Goal: Task Accomplishment & Management: Manage account settings

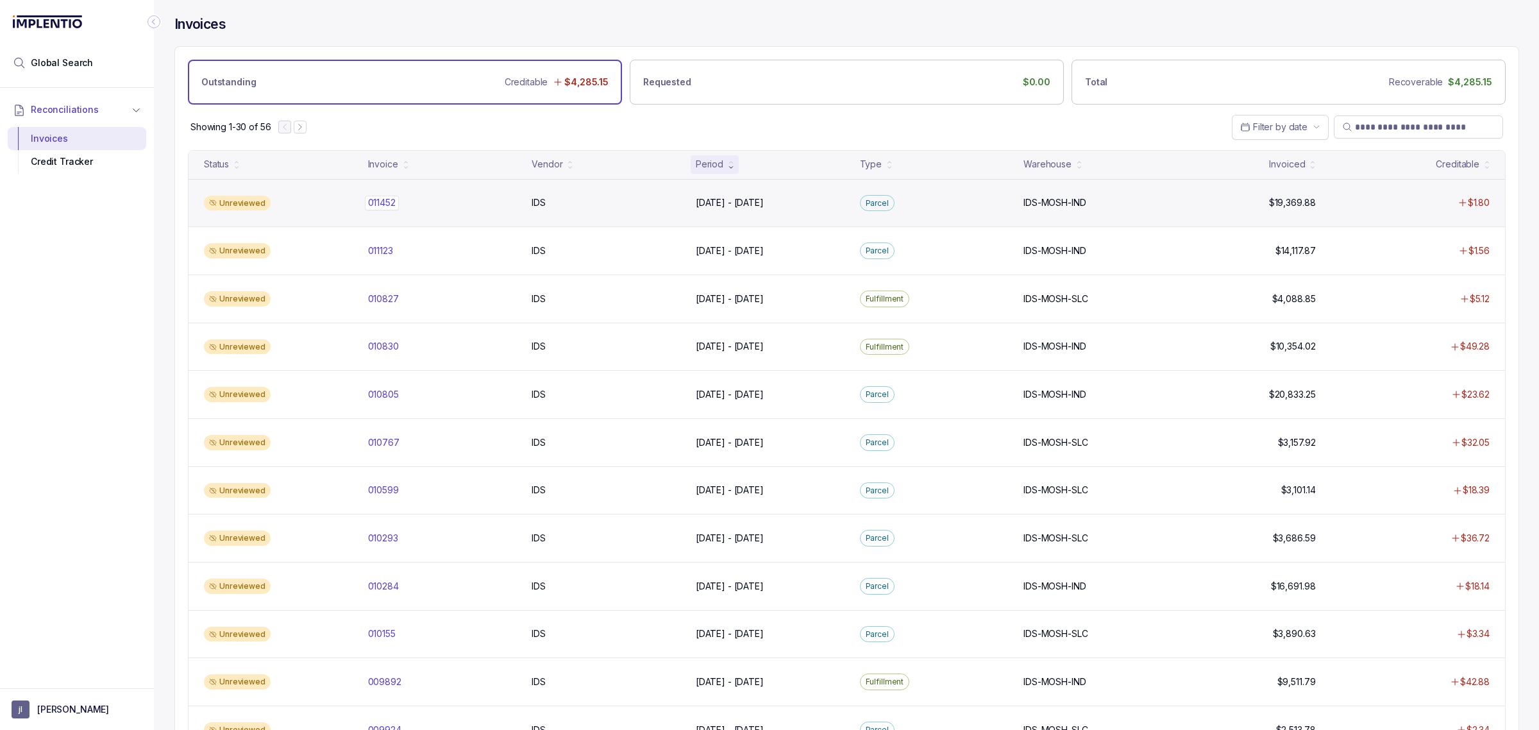
click at [393, 209] on p "011452" at bounding box center [382, 203] width 34 height 14
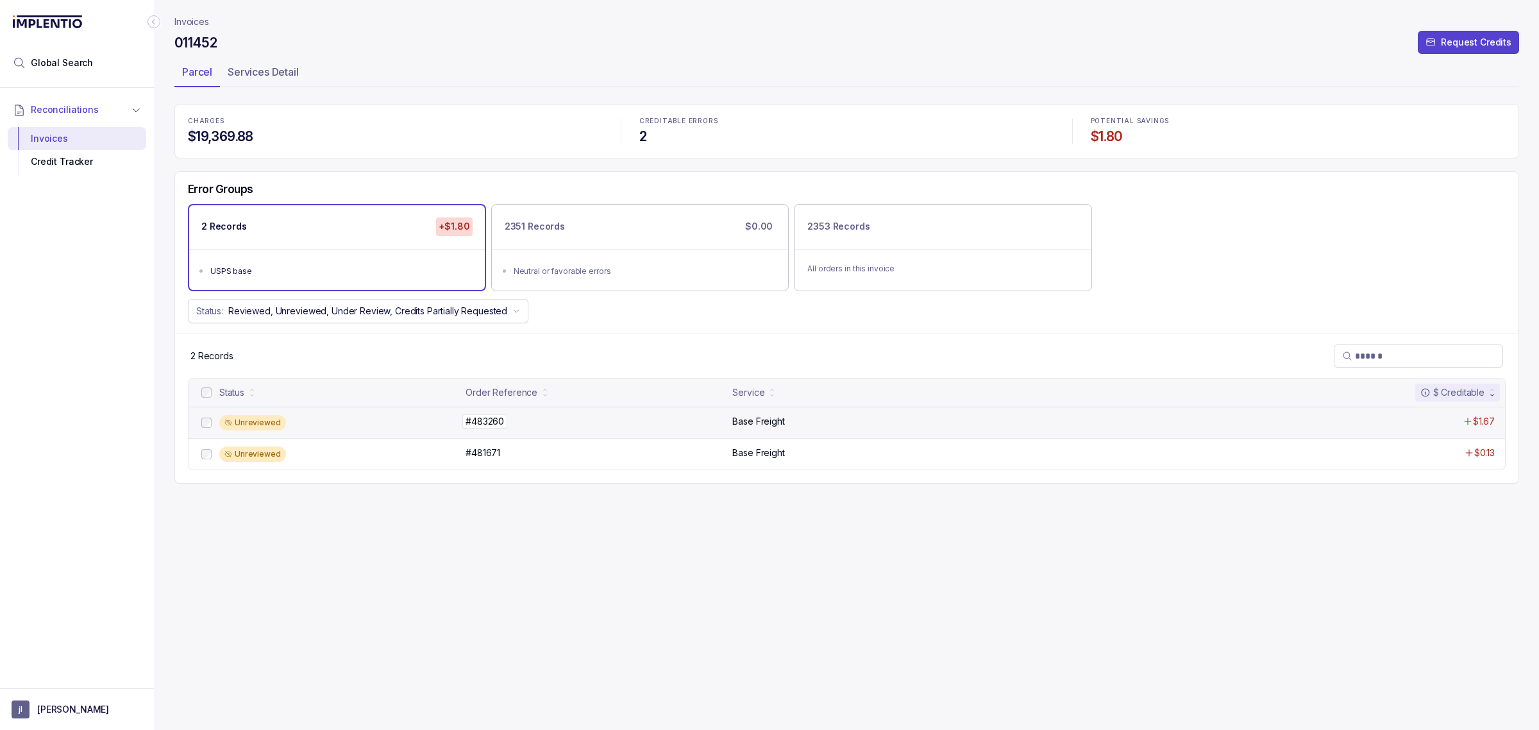
click at [507, 423] on p "#483260" at bounding box center [484, 421] width 45 height 14
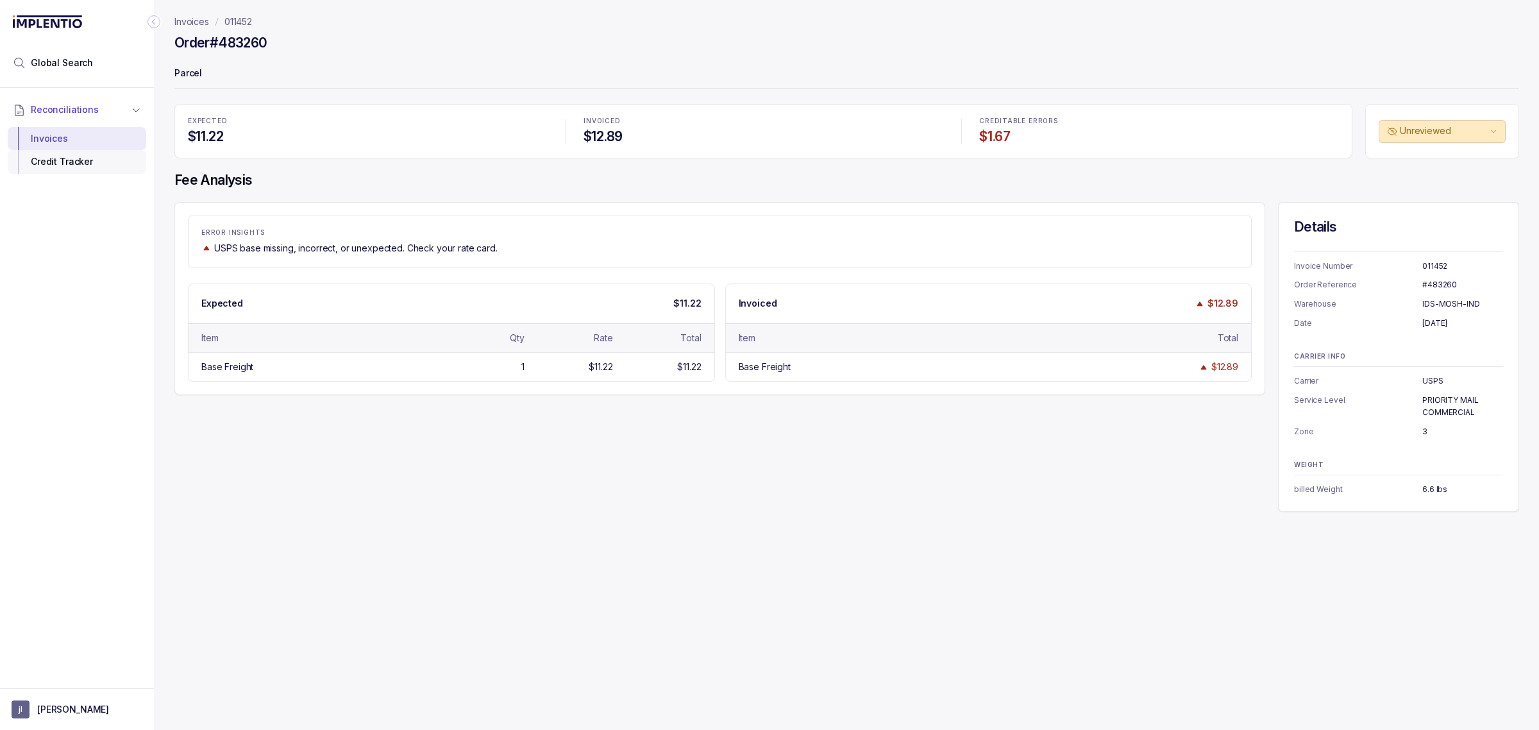
click at [94, 165] on div "Credit Tracker" at bounding box center [77, 161] width 118 height 23
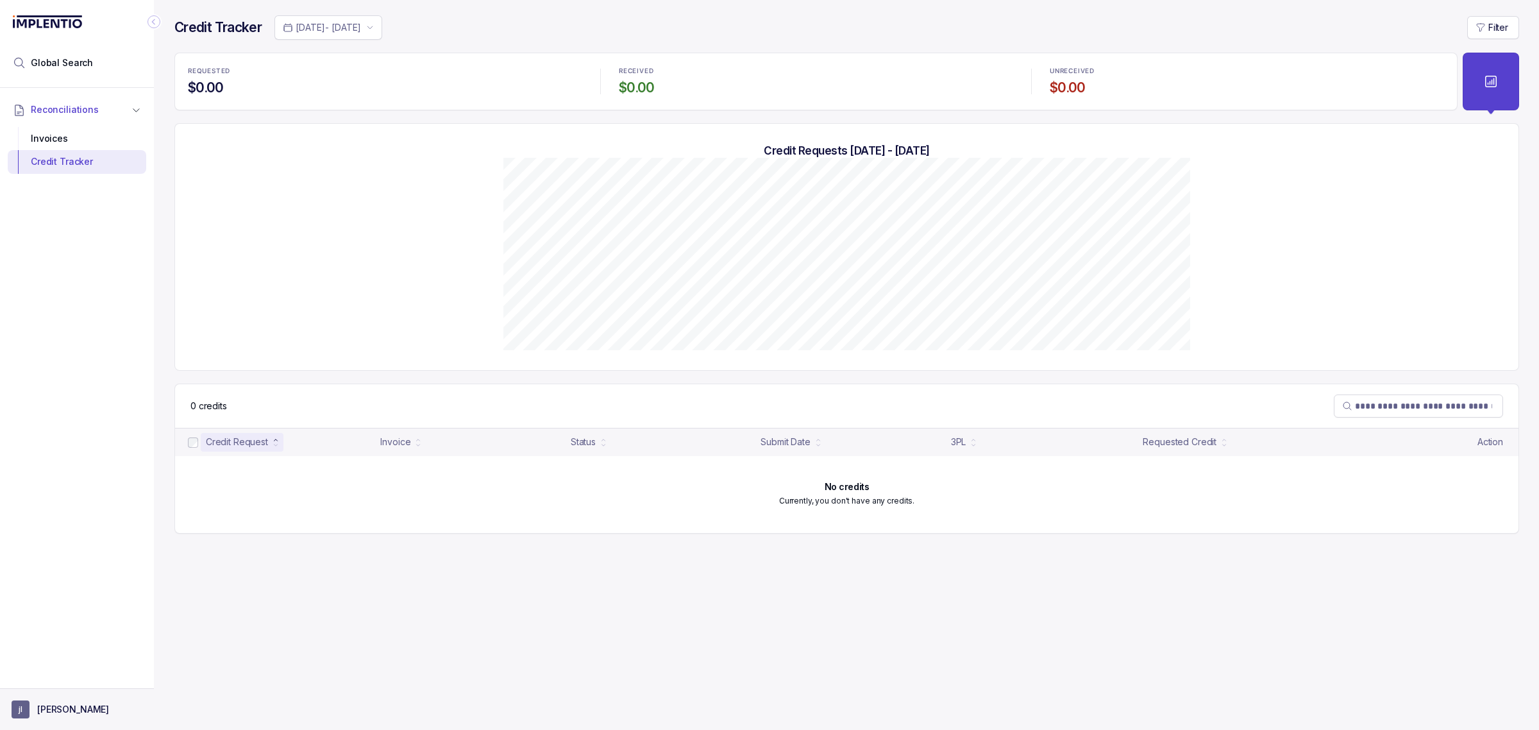
click at [71, 716] on p "[PERSON_NAME]" at bounding box center [73, 709] width 72 height 13
click at [74, 693] on li "Logout" at bounding box center [78, 682] width 132 height 21
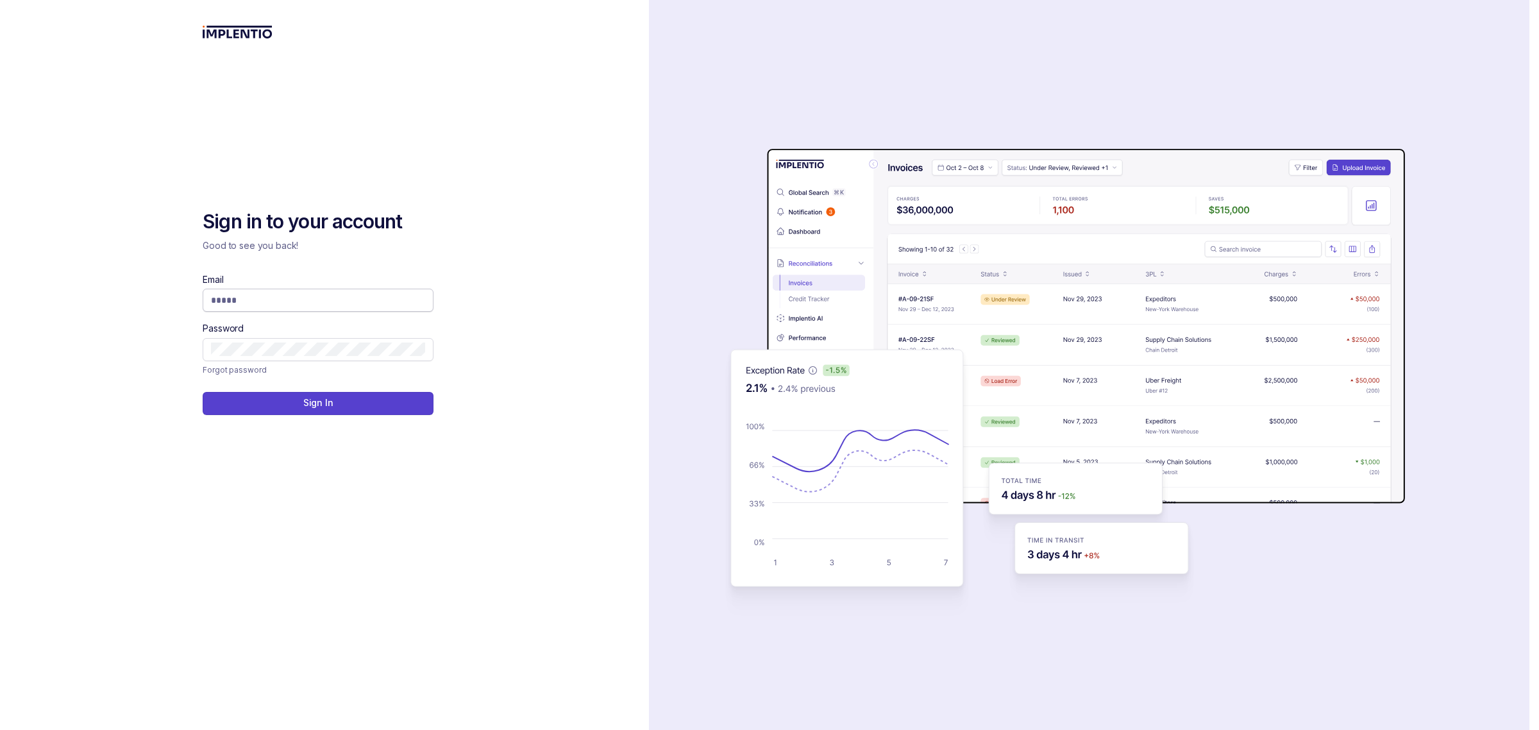
click at [267, 303] on input "Email" at bounding box center [318, 300] width 214 height 13
type input "**********"
